Goal: Information Seeking & Learning: Find specific fact

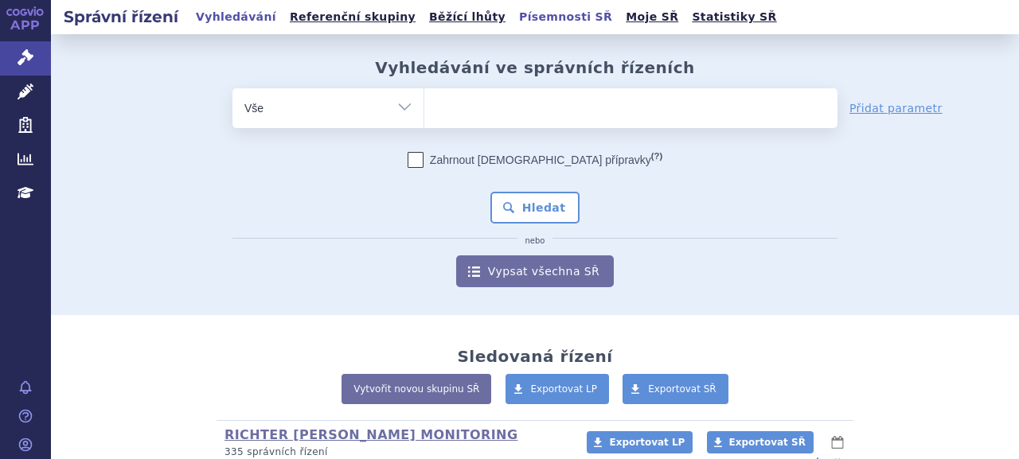
click at [514, 23] on link "Písemnosti SŘ" at bounding box center [565, 16] width 103 height 21
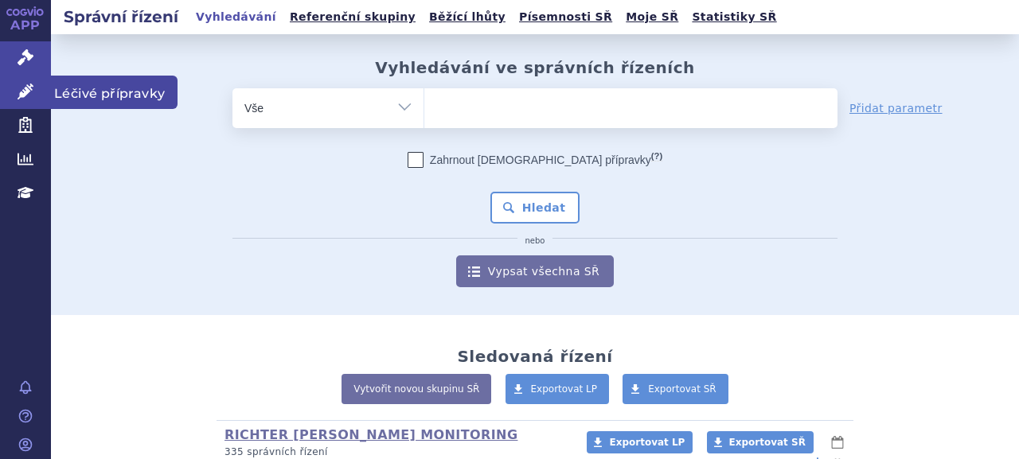
click at [22, 89] on icon at bounding box center [26, 92] width 16 height 16
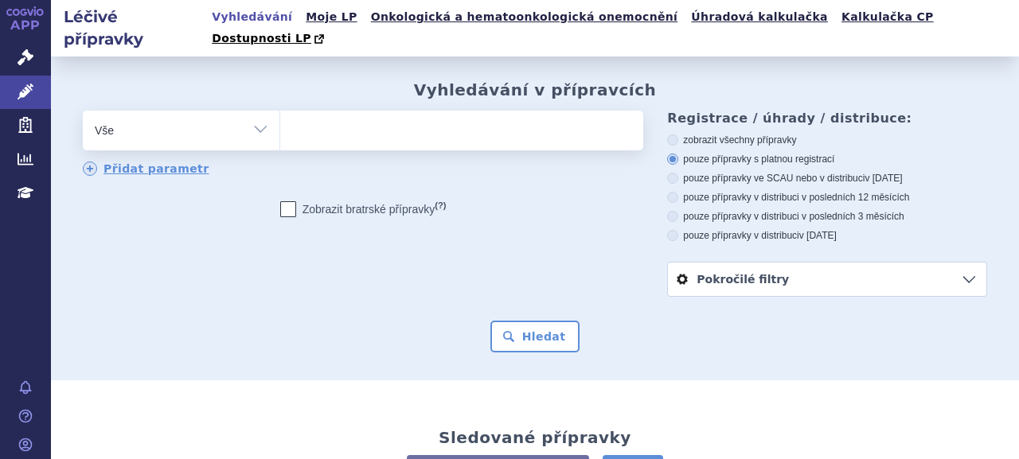
click at [482, 111] on ul at bounding box center [459, 127] width 359 height 33
click at [280, 111] on select at bounding box center [279, 130] width 1 height 40
click at [158, 115] on select "Vše Přípravek/SUKL kód MAH VPOIS ATC/Aktivní látka Léková forma Síla" at bounding box center [181, 129] width 197 height 36
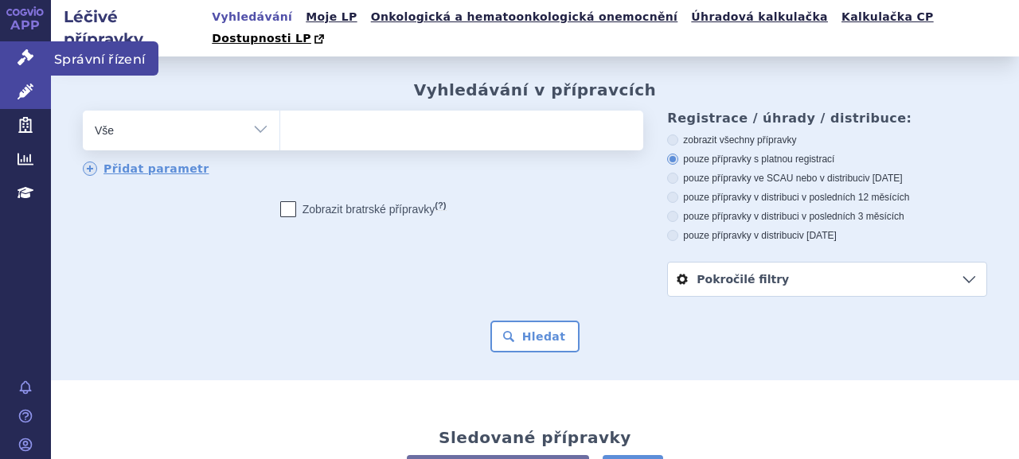
click at [21, 57] on icon at bounding box center [26, 57] width 16 height 16
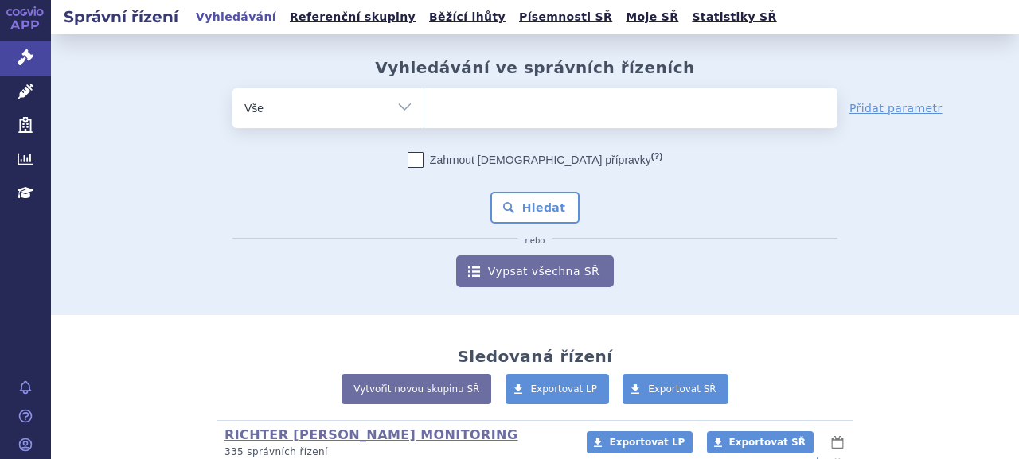
click at [394, 106] on select "Vše Spisová značka Typ SŘ Přípravek/SUKL kód Účastník/Držitel" at bounding box center [327, 106] width 191 height 36
select select "filter-newsletter"
click at [232, 88] on select "Vše Spisová značka Typ SŘ Přípravek/SUKL kód Účastník/Držitel" at bounding box center [327, 106] width 191 height 36
click at [501, 109] on input "text" at bounding box center [630, 108] width 413 height 40
type input "tři dnx"
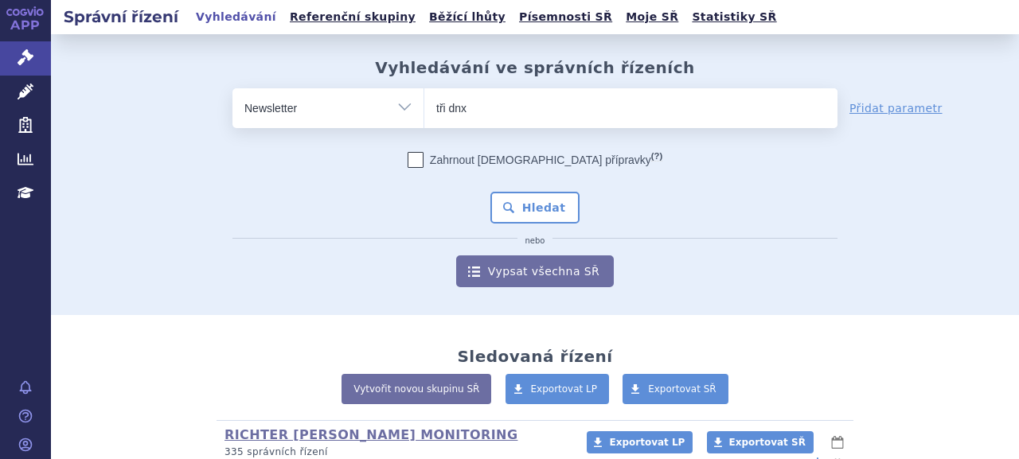
click at [490, 192] on button "Hledat" at bounding box center [535, 208] width 90 height 32
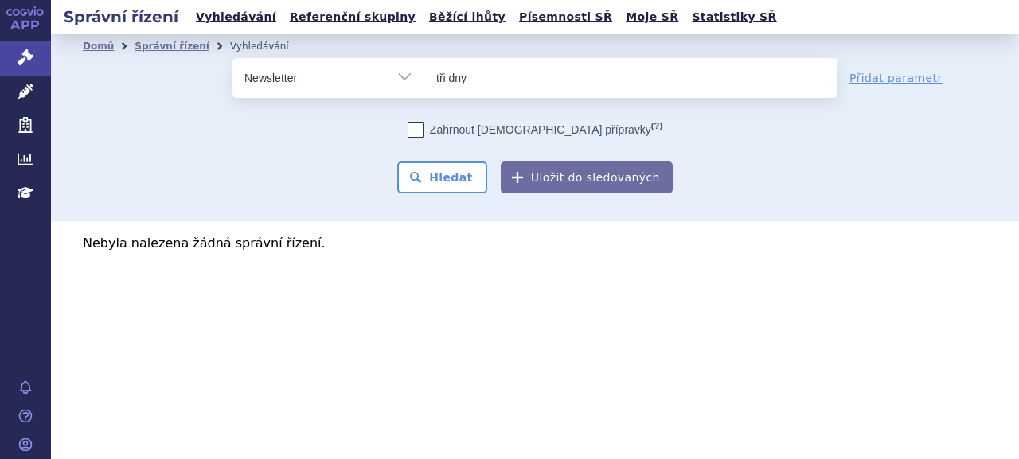
type input "tři dny"
click at [397, 162] on button "Hledat" at bounding box center [442, 178] width 90 height 32
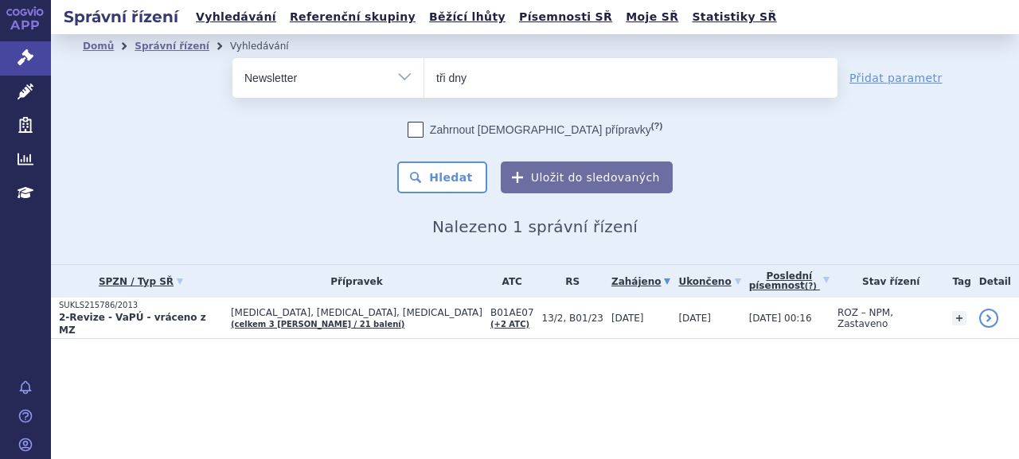
click at [119, 325] on strong "2-Revize - VaPÚ - vráceno z MZ" at bounding box center [132, 324] width 147 height 24
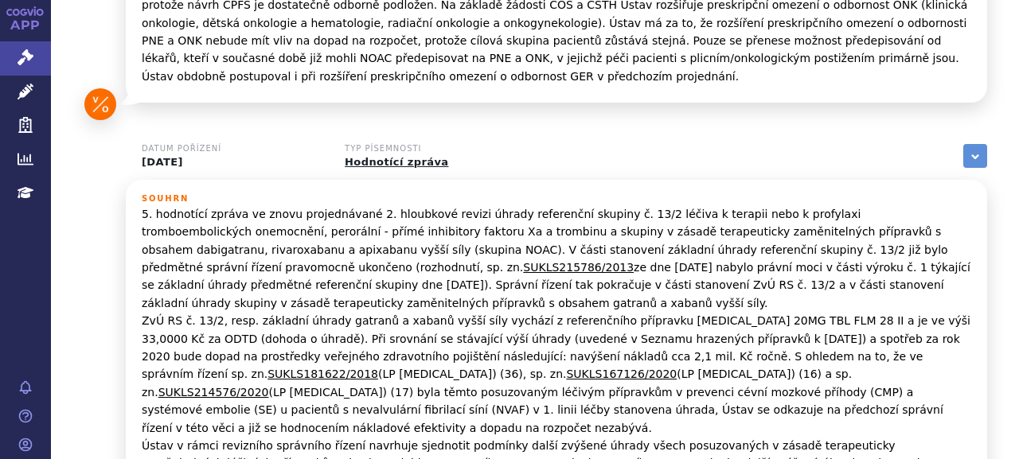
scroll to position [1196, 0]
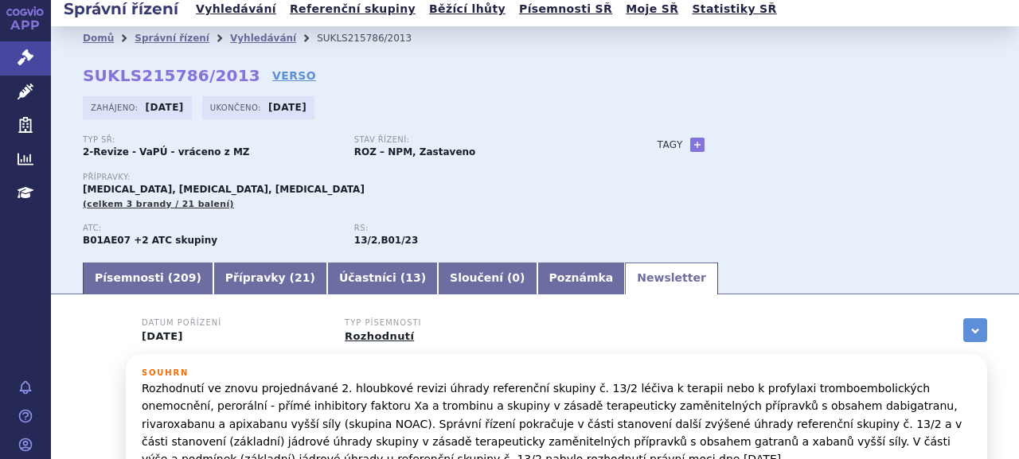
scroll to position [0, 0]
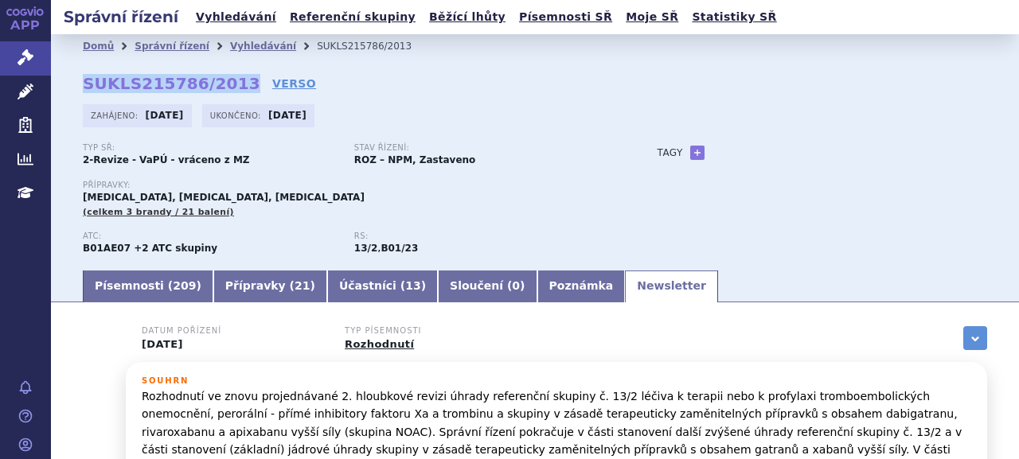
drag, startPoint x: 83, startPoint y: 88, endPoint x: 231, endPoint y: 82, distance: 148.2
click at [231, 82] on strong "SUKLS215786/2013" at bounding box center [172, 83] width 178 height 19
copy strong "SUKLS215786/2013"
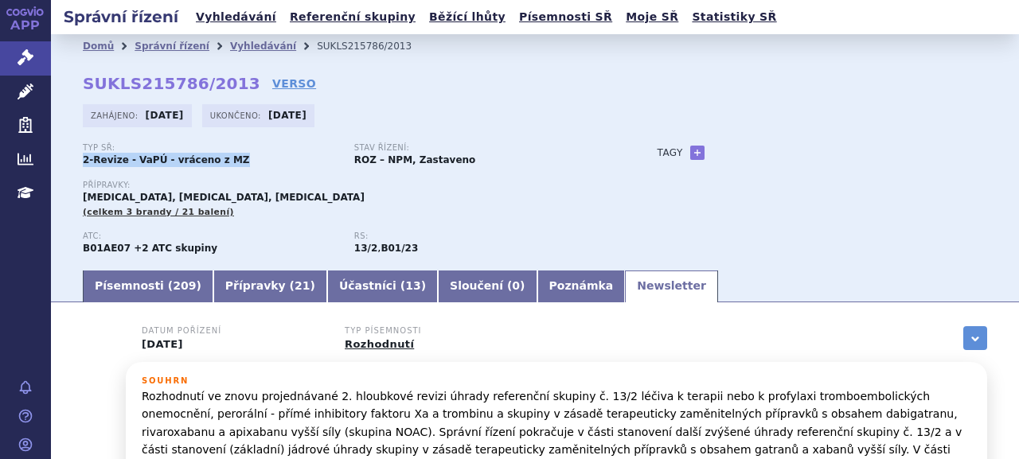
drag, startPoint x: 78, startPoint y: 161, endPoint x: 224, endPoint y: 162, distance: 146.5
click at [224, 162] on div "Domů Správní řízení Vyhledávání SUKLS215786/2013 SUKLS215786/2013 VERSO Zahájen…" at bounding box center [535, 163] width 968 height 210
copy strong "2-Revize - VaPÚ - vráceno z MZ"
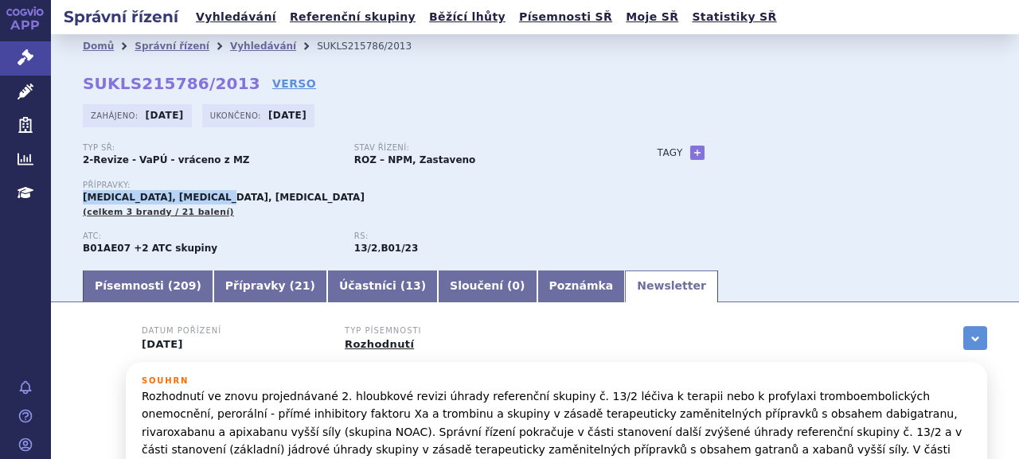
drag, startPoint x: 84, startPoint y: 198, endPoint x: 222, endPoint y: 195, distance: 138.5
click at [222, 195] on div "Přípravky: ELIQUIS, PRADAXA, XARELTO (celkem 3 brandy / 21 balení)" at bounding box center [354, 200] width 543 height 38
copy span "ELIQUIS, PRADAXA, XARELTO"
click at [239, 47] on link "Vyhledávání" at bounding box center [263, 46] width 66 height 11
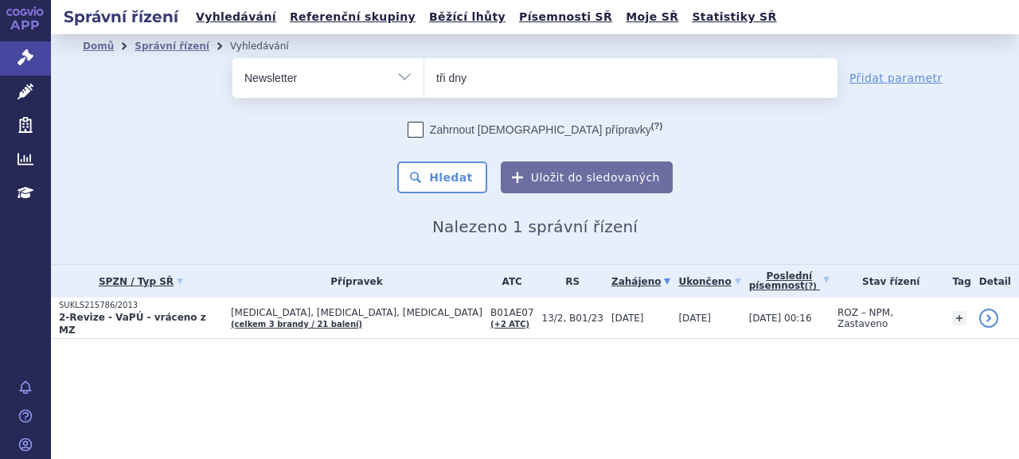
drag, startPoint x: 468, startPoint y: 81, endPoint x: 356, endPoint y: 68, distance: 113.1
click at [356, 68] on div "odstranit Vše Spisová značka Typ SŘ Přípravek/SUKL kód" at bounding box center [534, 78] width 605 height 40
type input "druhý den"
click at [397, 162] on button "Hledat" at bounding box center [442, 178] width 90 height 32
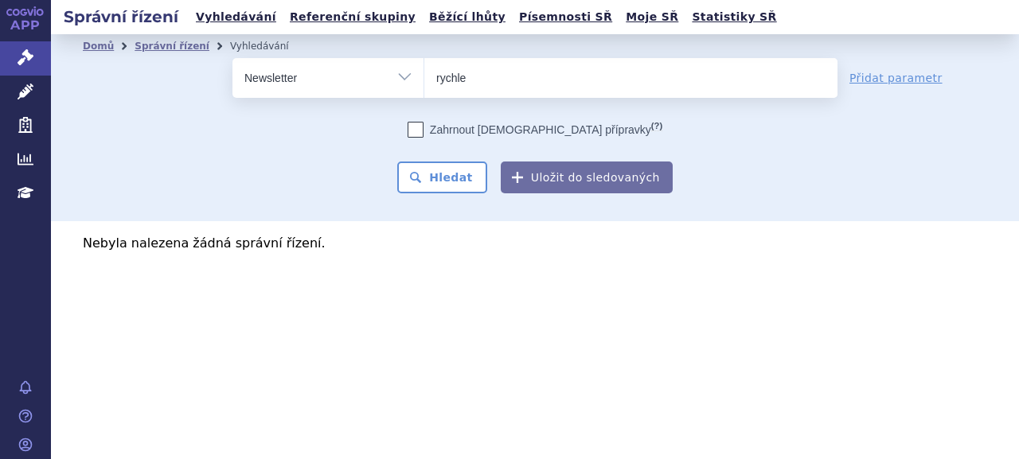
type input "rychle"
click at [397, 162] on button "Hledat" at bounding box center [442, 178] width 90 height 32
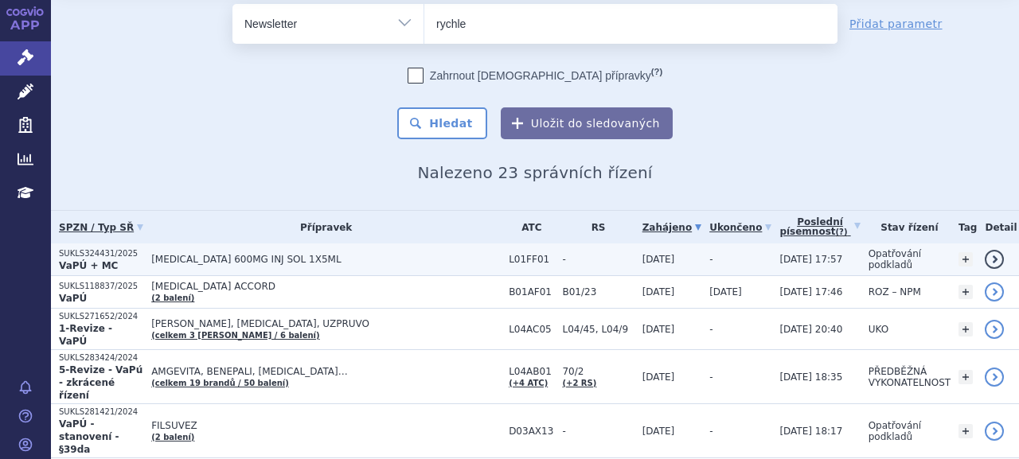
scroll to position [80, 0]
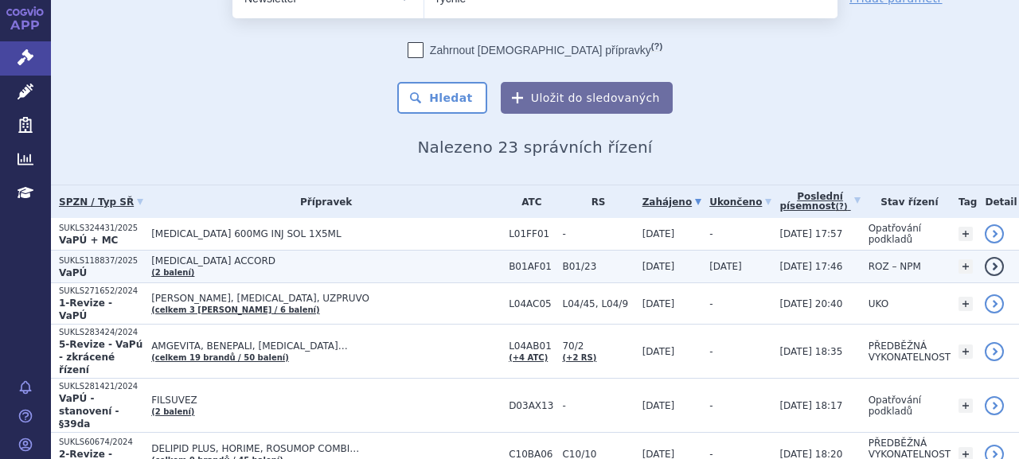
click at [139, 259] on p "SUKLS118837/2025" at bounding box center [101, 261] width 84 height 11
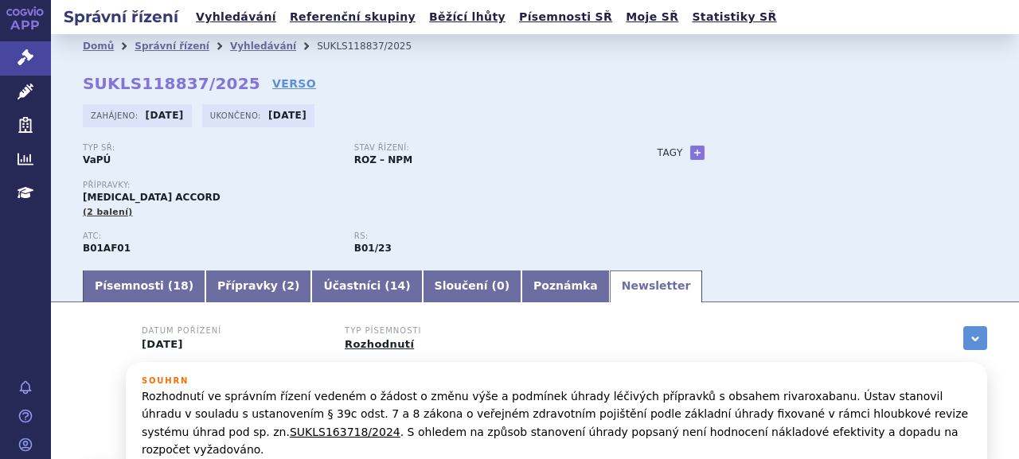
scroll to position [387, 0]
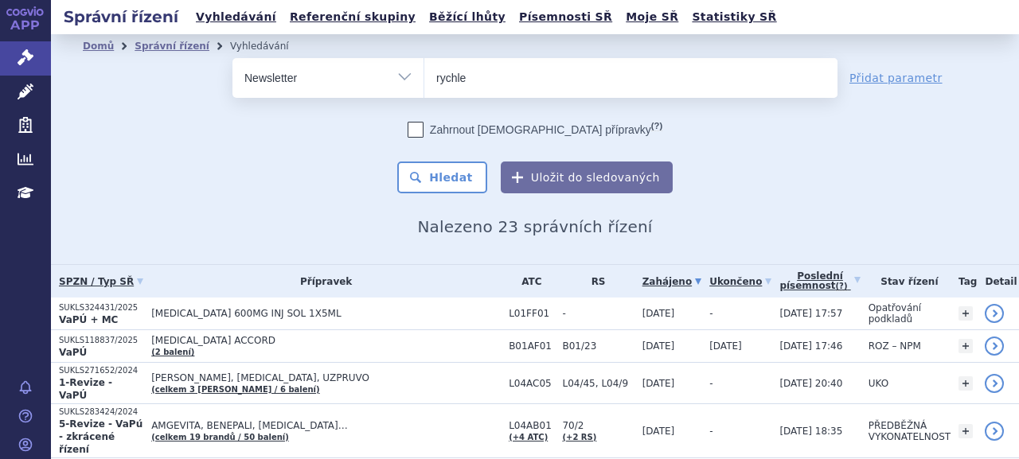
scroll to position [80, 0]
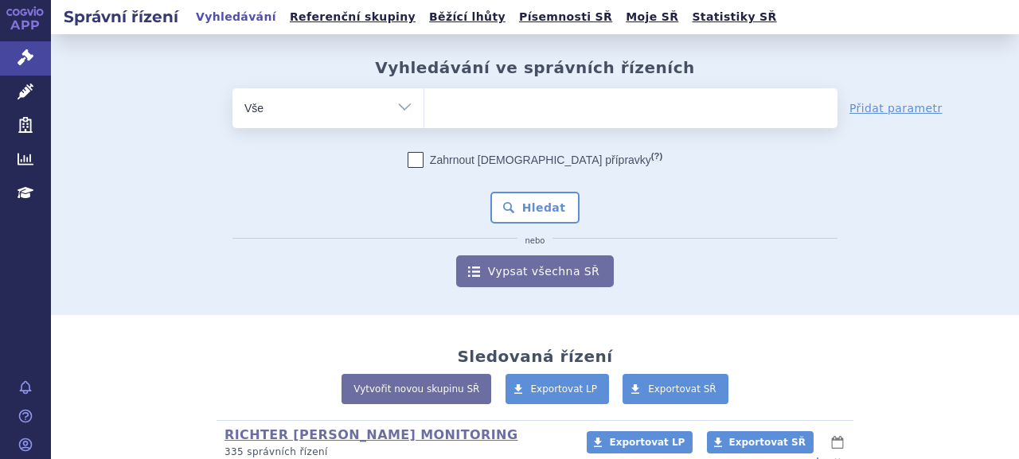
click at [538, 125] on span at bounding box center [630, 108] width 413 height 40
click at [424, 125] on select at bounding box center [423, 108] width 1 height 40
paste input "SUKLS215786/2013"
type input "SUKLS215786/2013"
select select "SUKLS215786/2013"
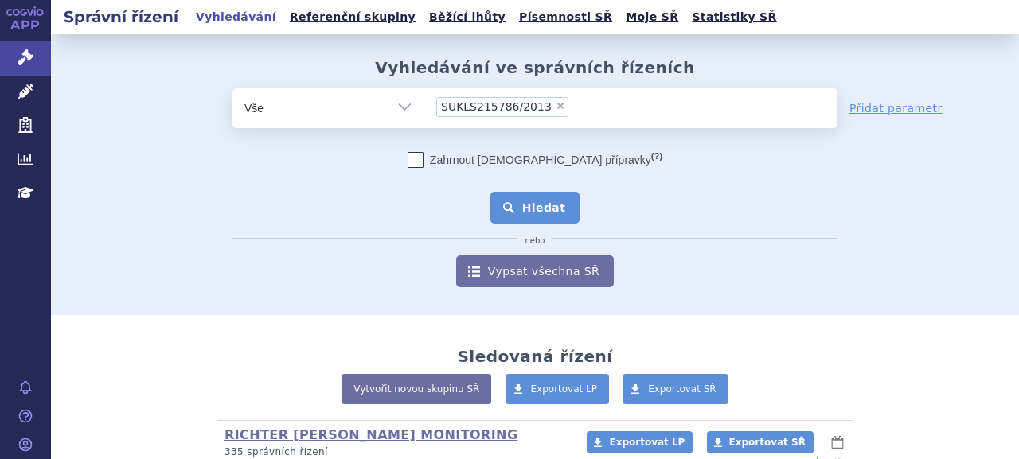
click at [525, 209] on button "Hledat" at bounding box center [535, 208] width 90 height 32
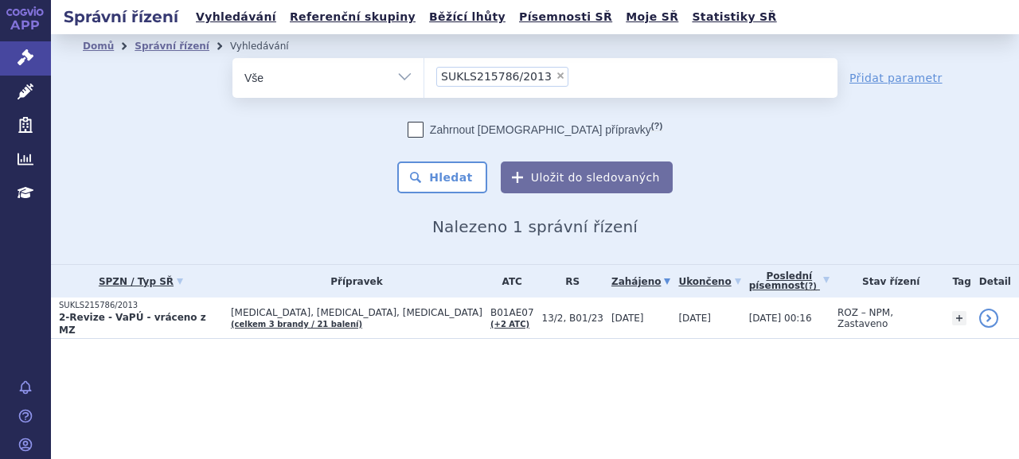
click at [97, 317] on strong "2-Revize - VaPÚ - vráceno z MZ" at bounding box center [132, 324] width 147 height 24
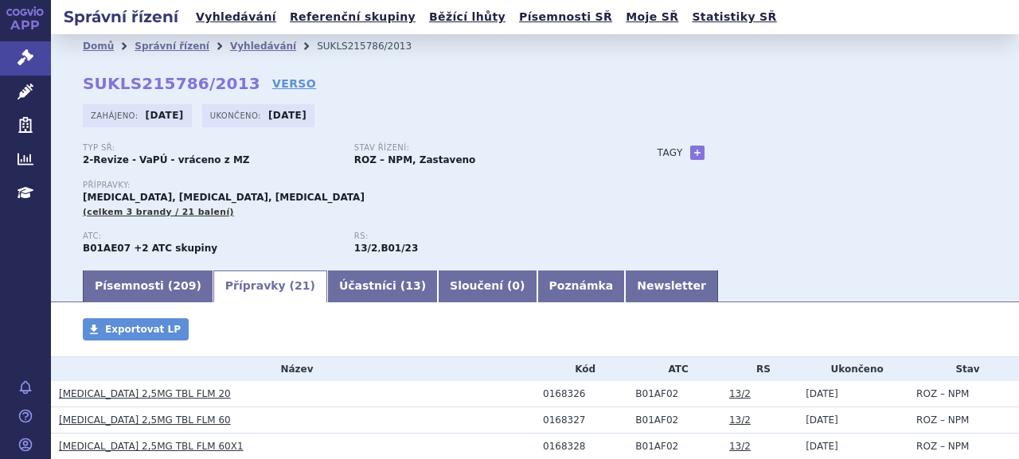
click at [295, 291] on span "21" at bounding box center [302, 285] width 15 height 13
click at [111, 295] on link "Písemnosti ( 209 )" at bounding box center [148, 287] width 131 height 32
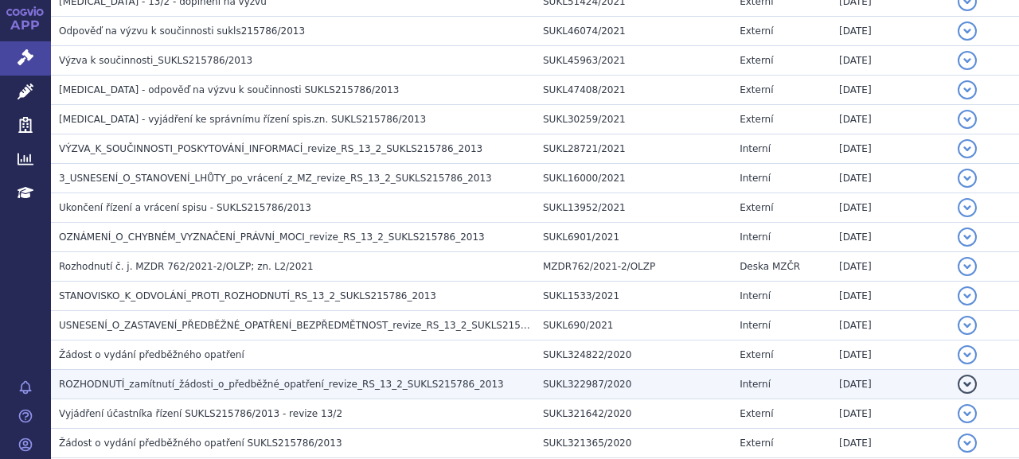
scroll to position [796, 0]
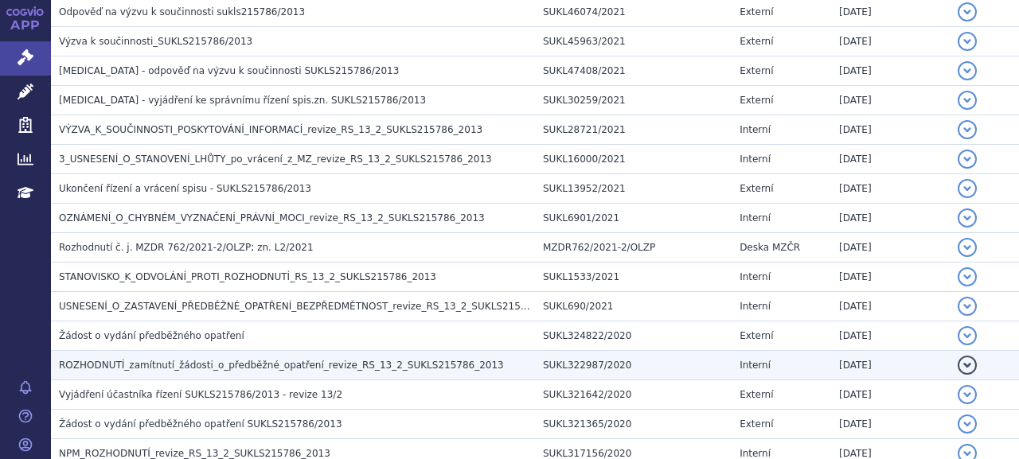
click at [156, 362] on span "ROZHODNUTÍ_zamítnutí_žádosti_o_předběžné_opatření_revize_RS_13_2_SUKLS215786_20…" at bounding box center [281, 365] width 445 height 11
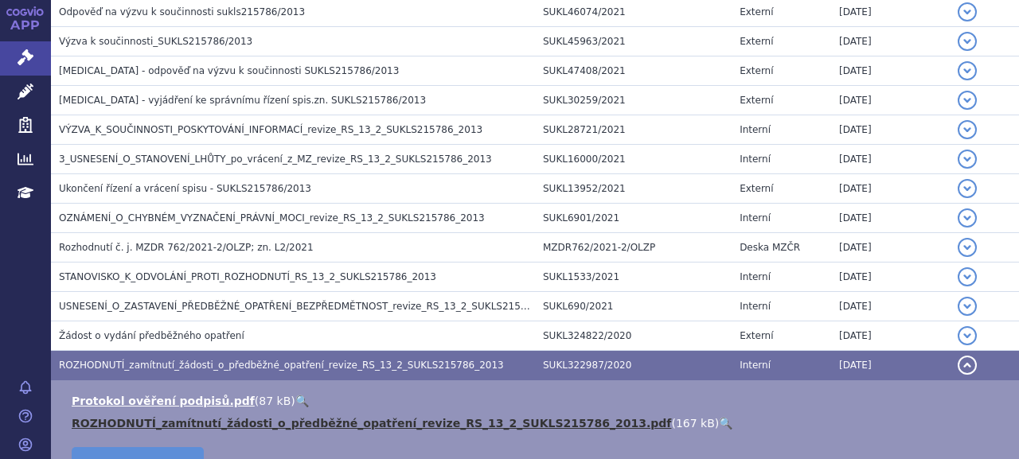
click at [166, 418] on link "ROZHODNUTÍ_zamítnutí_žádosti_o_předběžné_opatření_revize_RS_13_2_SUKLS215786_20…" at bounding box center [371, 423] width 599 height 13
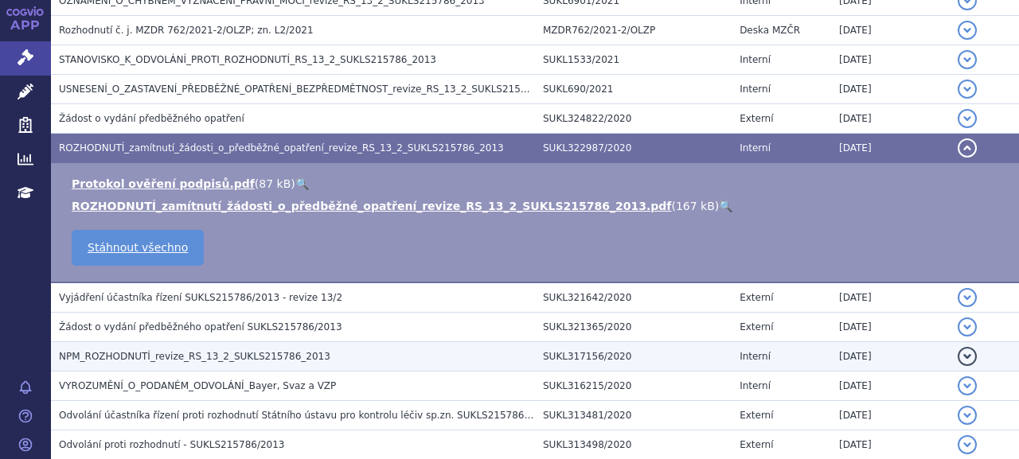
scroll to position [1035, 0]
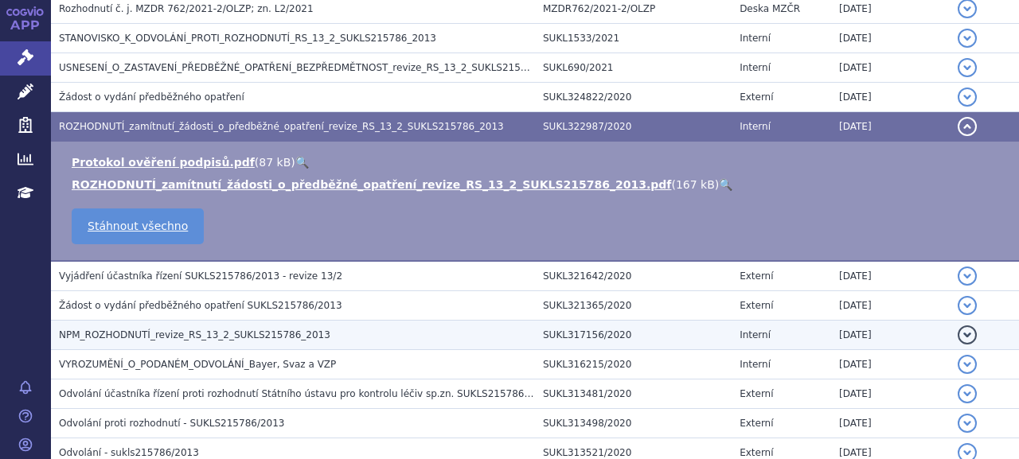
click at [145, 331] on span "NPM_ROZHODNUTÍ_revize_RS_13_2_SUKLS215786_2013" at bounding box center [194, 335] width 271 height 11
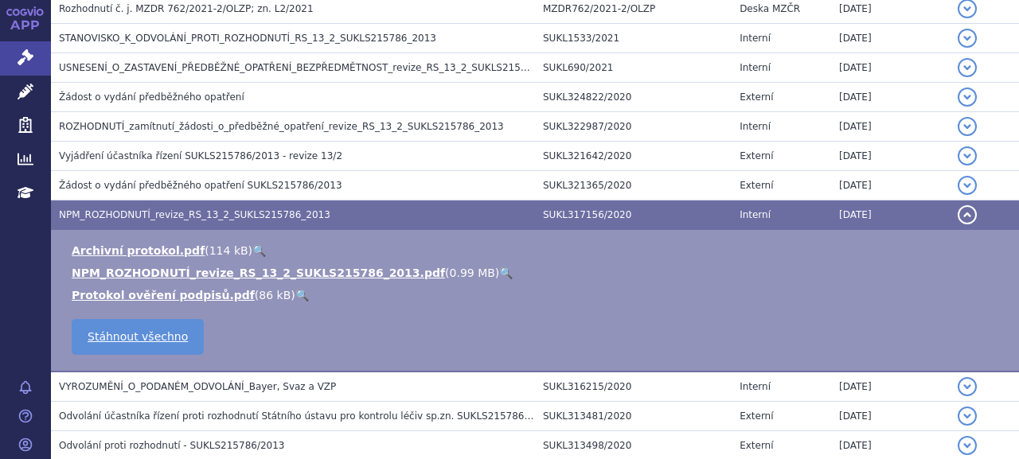
click at [131, 265] on li "NPM_ROZHODNUTÍ_revize_RS_13_2_SUKLS215786_2013.pdf ( 0.99 MB ) 🔍" at bounding box center [537, 273] width 931 height 16
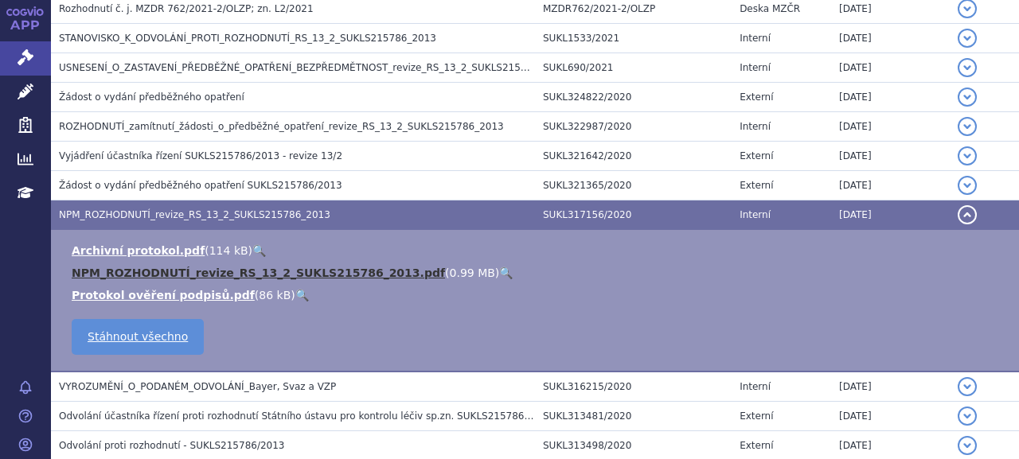
click at [139, 267] on link "NPM_ROZHODNUTÍ_revize_RS_13_2_SUKLS215786_2013.pdf" at bounding box center [258, 273] width 373 height 13
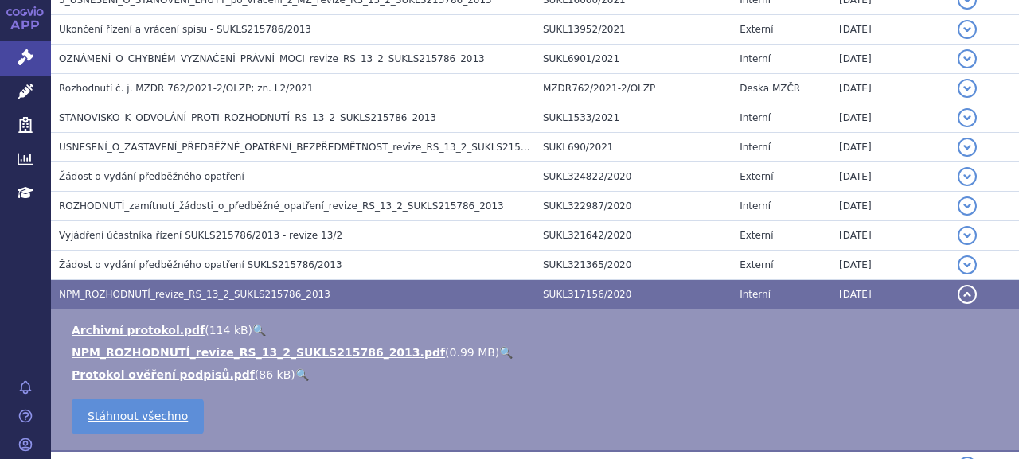
scroll to position [876, 0]
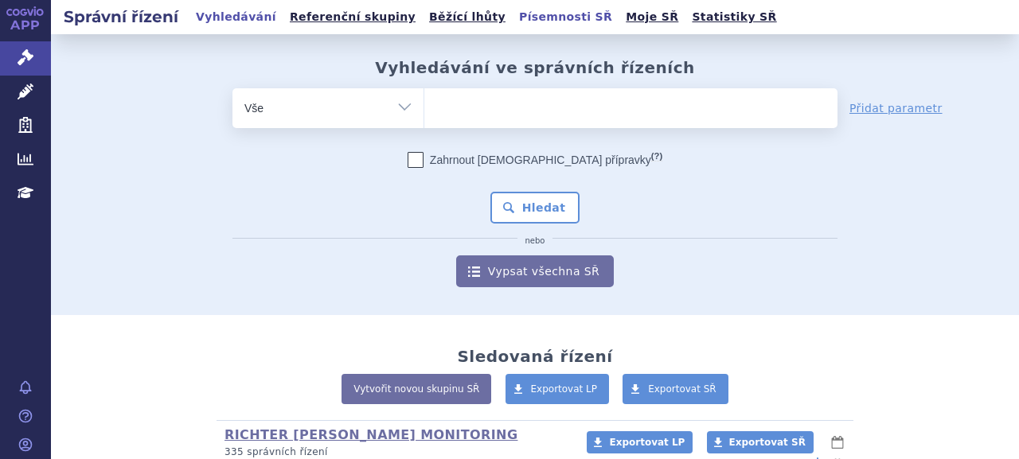
click at [514, 20] on link "Písemnosti SŘ" at bounding box center [565, 16] width 103 height 21
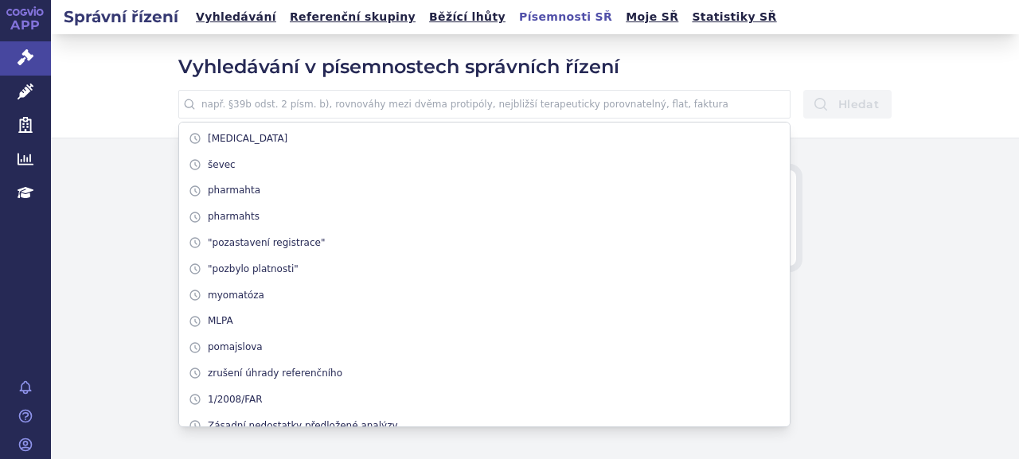
click at [417, 106] on input "text" at bounding box center [484, 104] width 612 height 29
paste input "L59/2022"
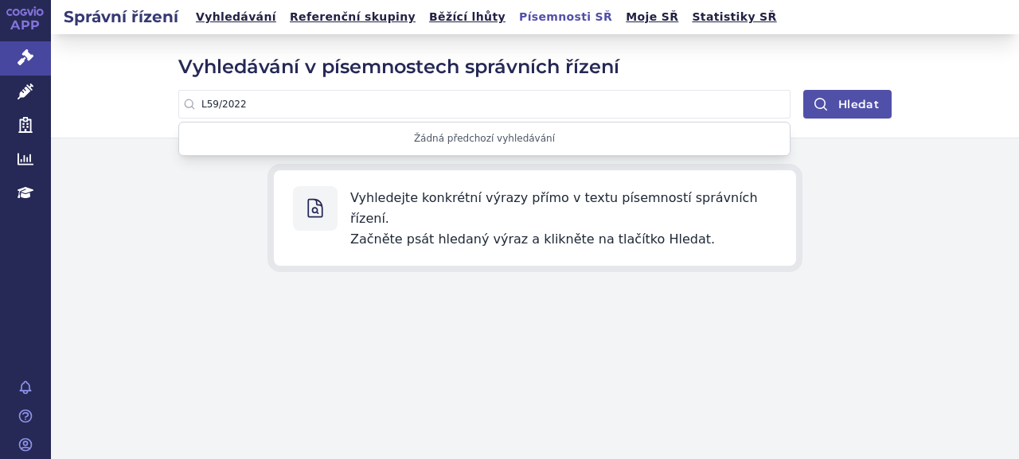
type input "L59/2022"
click at [867, 105] on button "Hledat" at bounding box center [847, 104] width 88 height 29
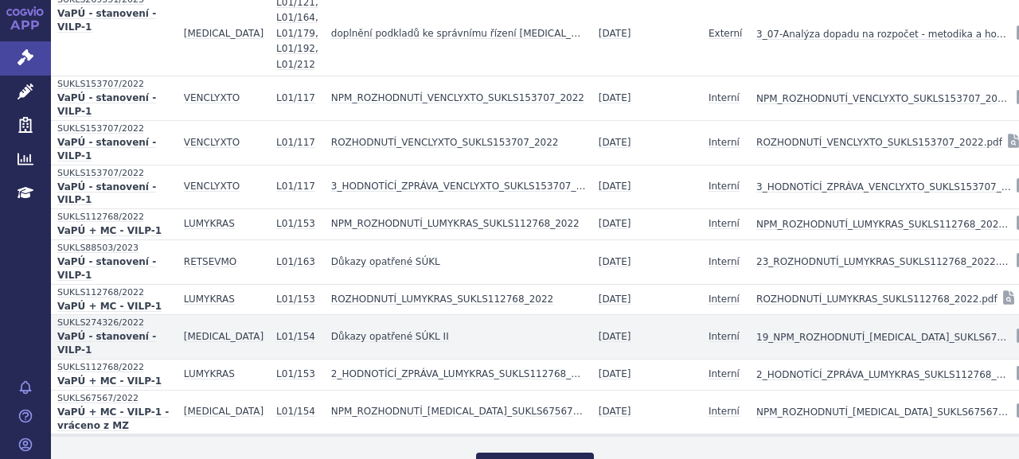
scroll to position [736, 0]
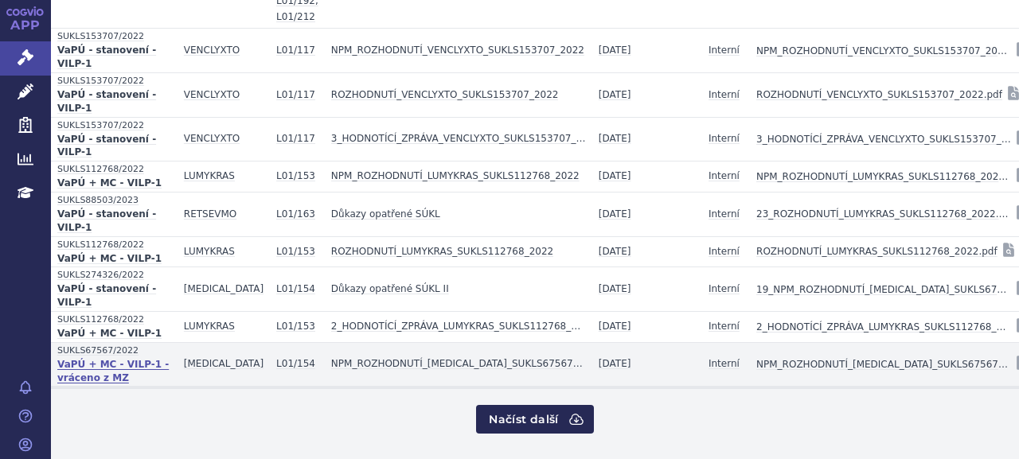
click at [120, 358] on strong "VaPÚ + MC - VILP-1 - vráceno z MZ" at bounding box center [114, 372] width 114 height 29
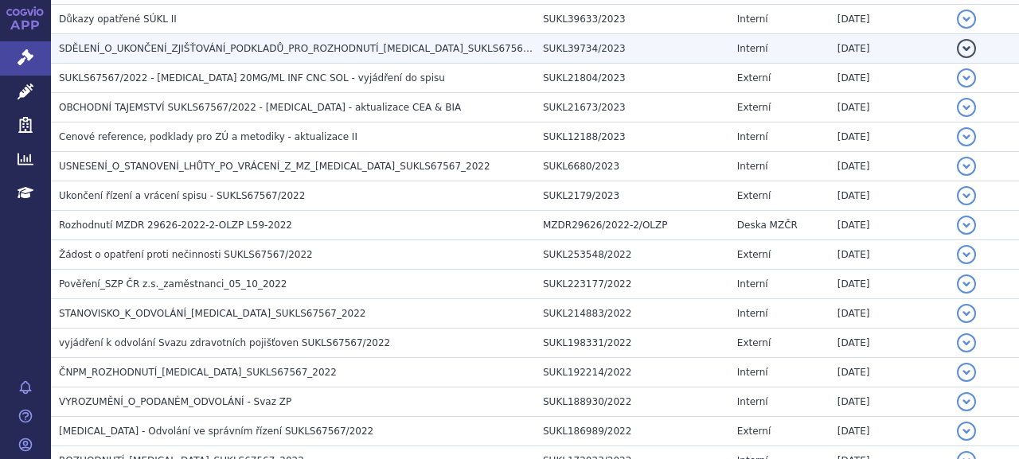
scroll to position [637, 0]
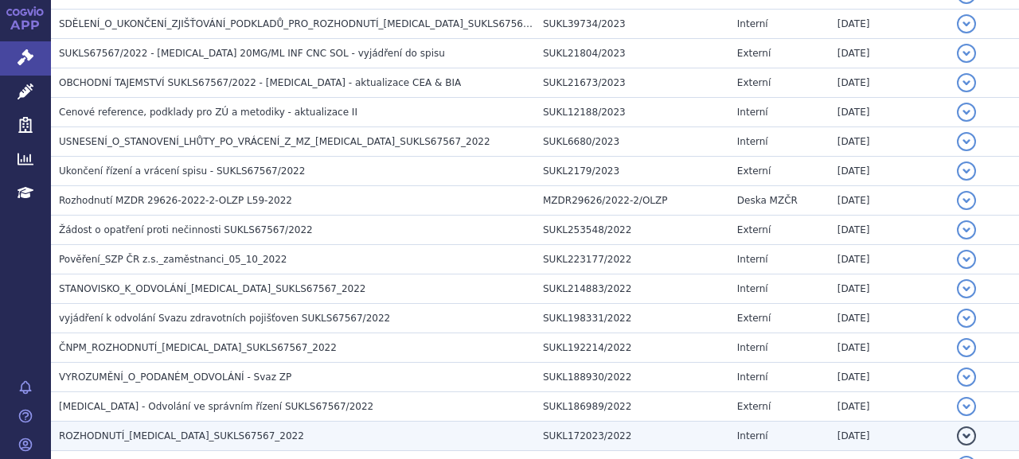
click at [203, 431] on span "ROZHODNUTÍ_[MEDICAL_DATA]_SUKLS67567_2022" at bounding box center [181, 436] width 245 height 11
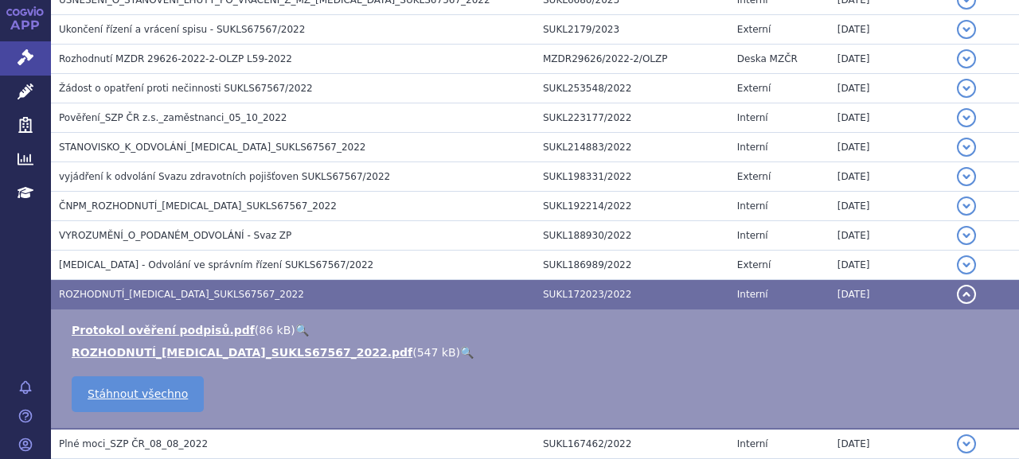
scroll to position [876, 0]
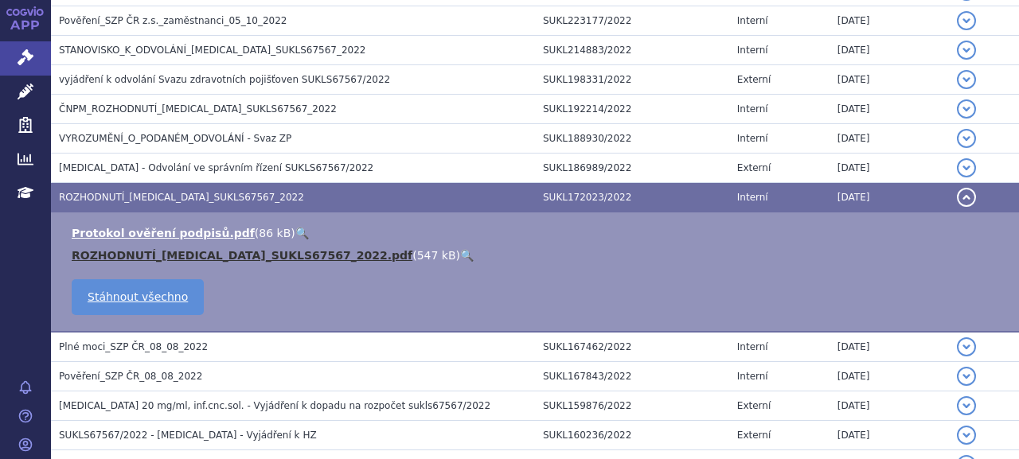
click at [150, 256] on link "ROZHODNUTÍ_[MEDICAL_DATA]_SUKLS67567_2022.pdf" at bounding box center [242, 255] width 341 height 13
